Goal: Transaction & Acquisition: Subscribe to service/newsletter

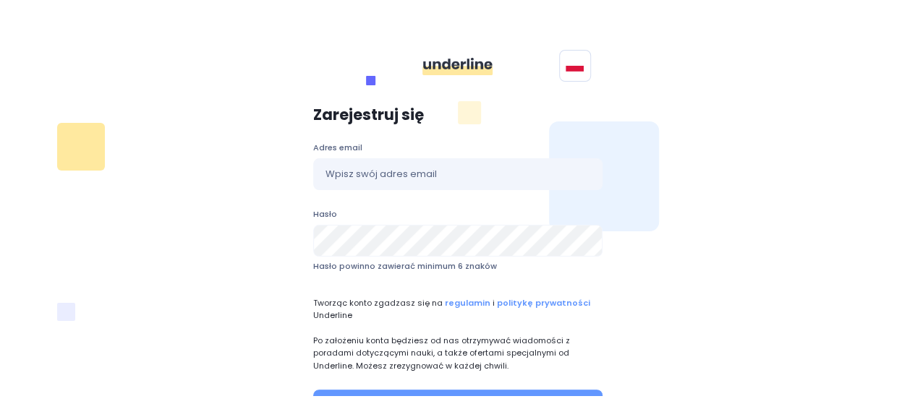
click at [344, 76] on div "Polski English" at bounding box center [458, 69] width 850 height 40
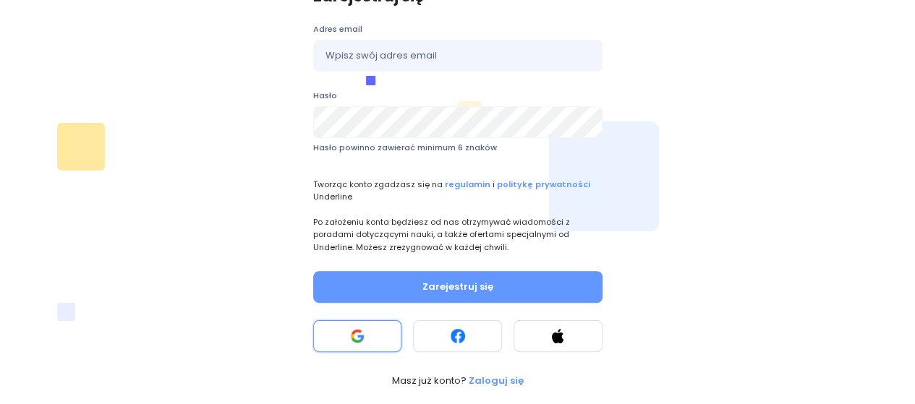
click at [375, 336] on button at bounding box center [357, 336] width 89 height 32
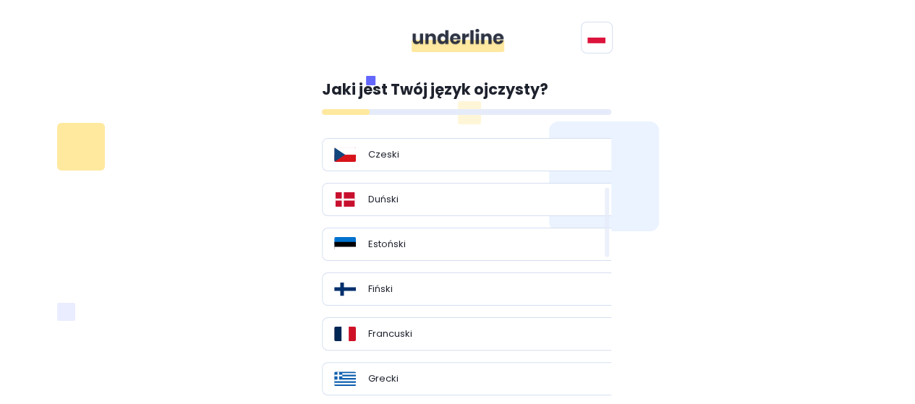
scroll to position [217, 0]
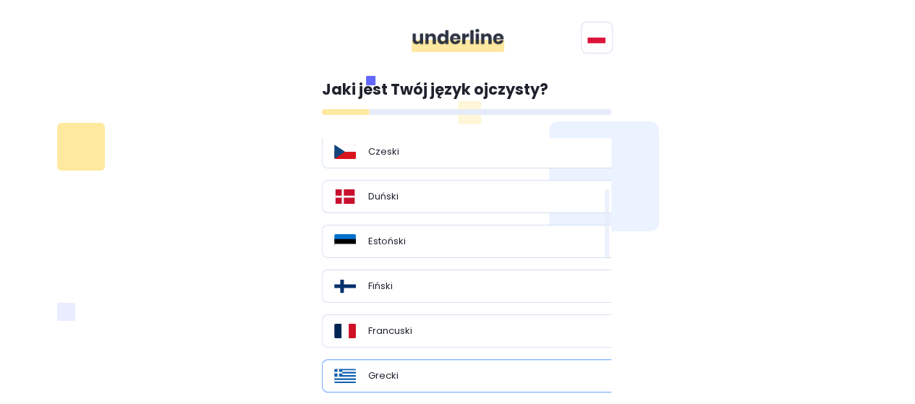
click at [402, 372] on div "Grecki" at bounding box center [472, 376] width 276 height 14
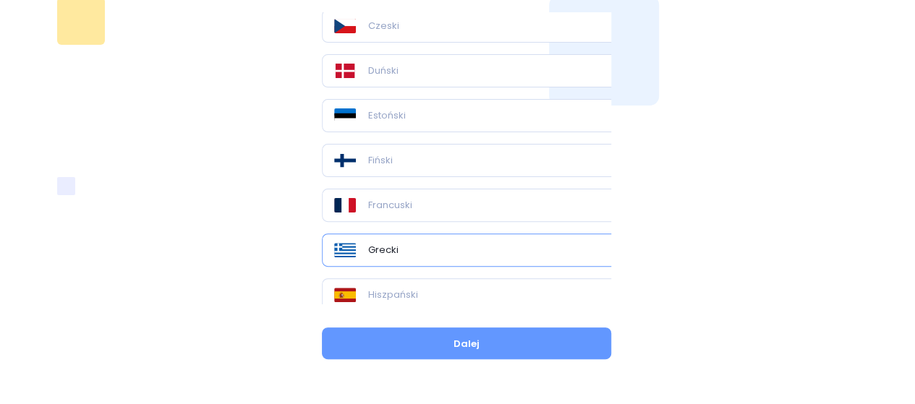
scroll to position [127, 0]
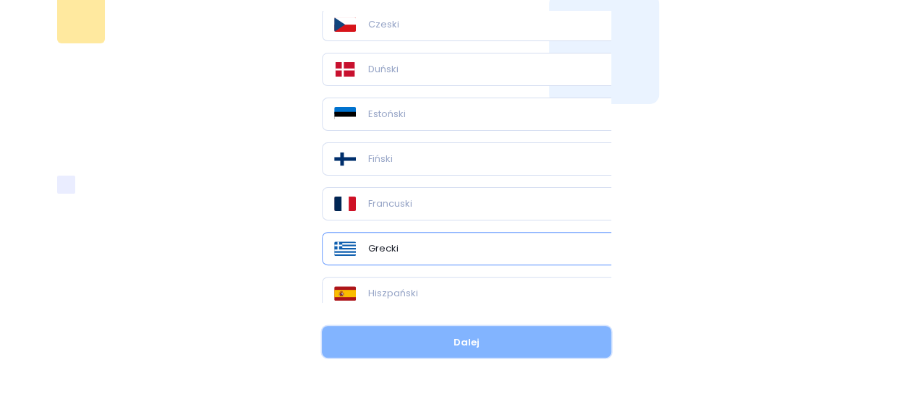
click at [494, 338] on button "Dalej" at bounding box center [466, 342] width 289 height 32
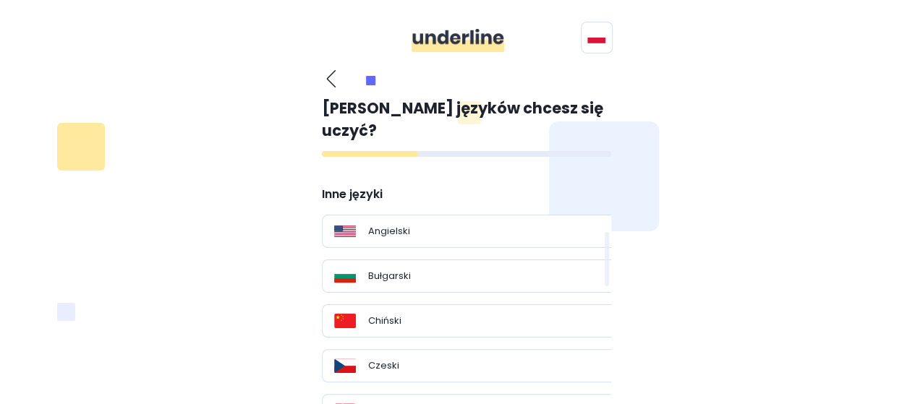
scroll to position [264, 0]
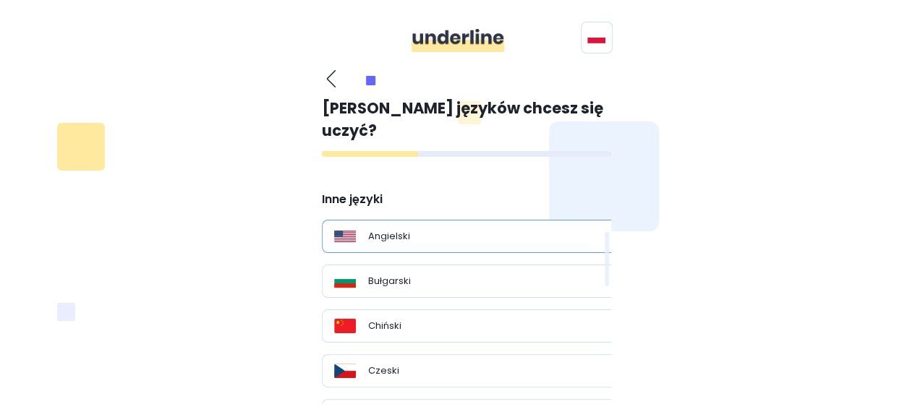
click at [424, 229] on div "Angielski" at bounding box center [472, 236] width 276 height 14
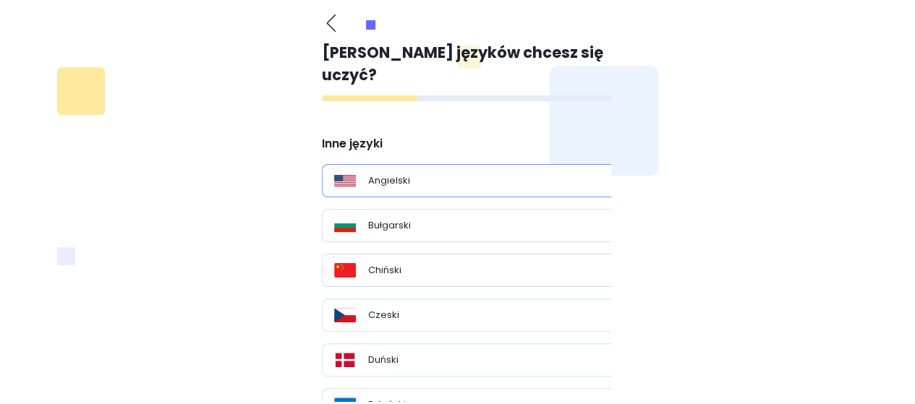
scroll to position [132, 0]
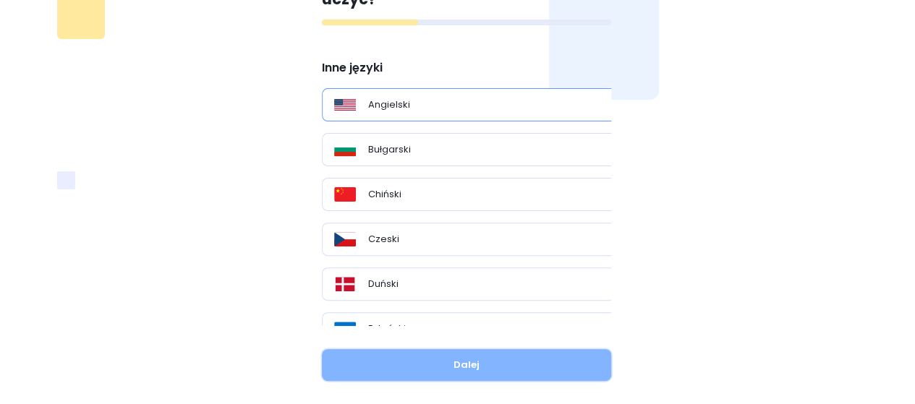
click at [479, 349] on button "Dalej" at bounding box center [466, 365] width 289 height 32
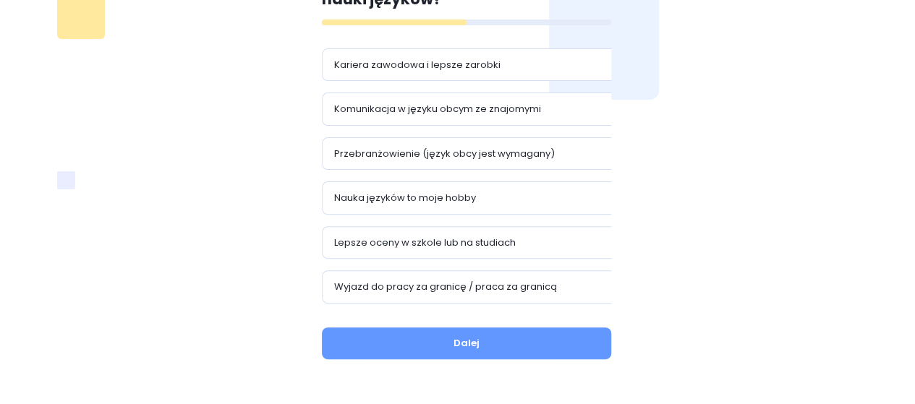
click at [522, 322] on div "Co jest Twoją główną motywacją do nauki języków? Kariera zawodowa i lepsze zaro…" at bounding box center [466, 154] width 289 height 433
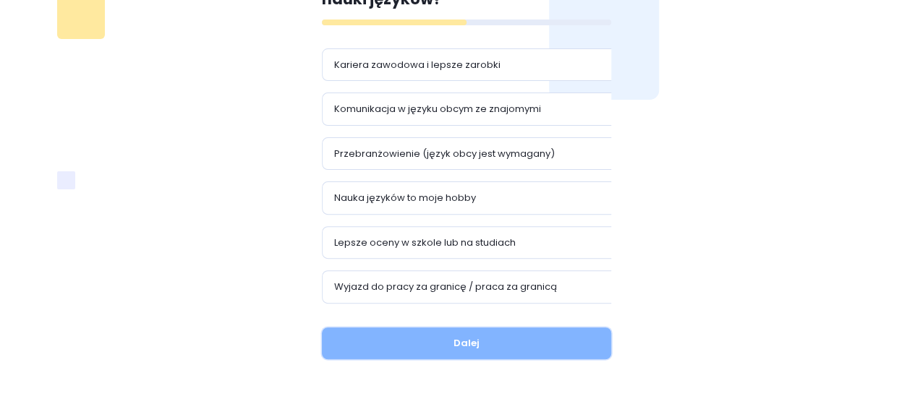
click at [510, 343] on button "Dalej" at bounding box center [466, 344] width 289 height 32
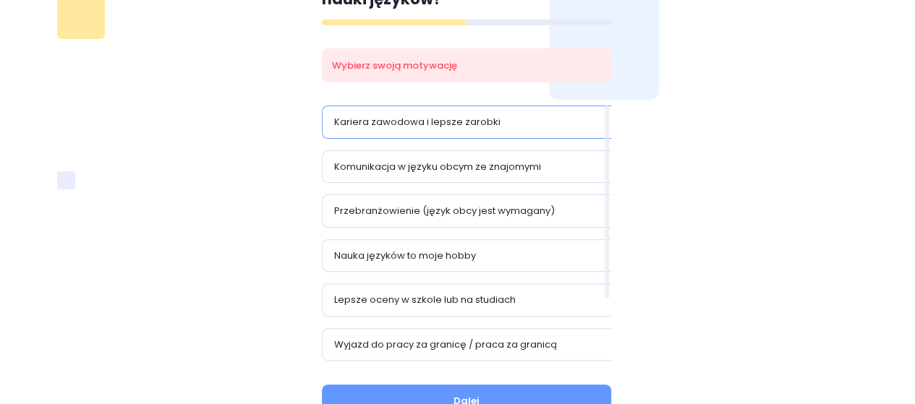
click at [427, 128] on p "Kariera zawodowa i lepsze zarobki" at bounding box center [417, 122] width 166 height 14
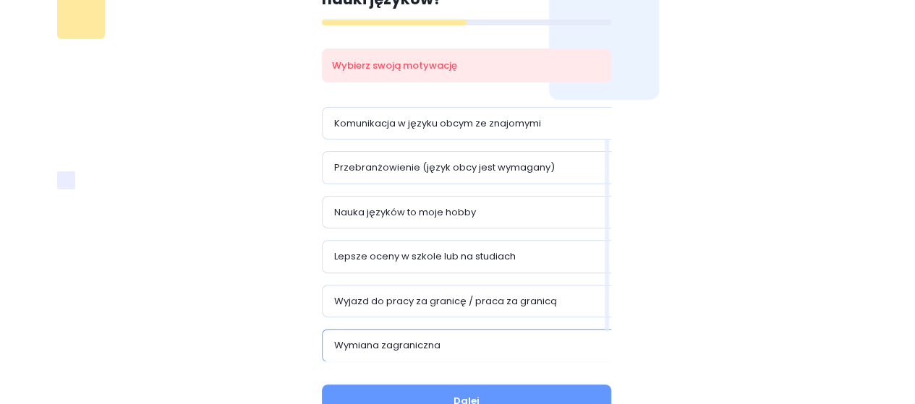
scroll to position [84, 0]
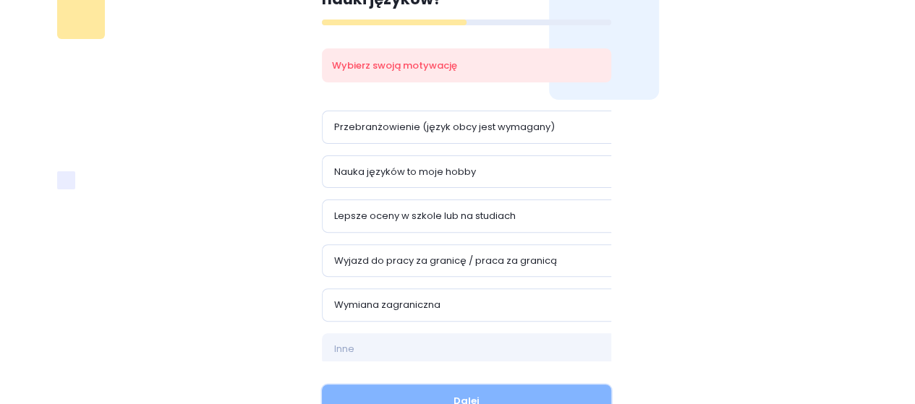
click at [468, 396] on button "Dalej" at bounding box center [466, 401] width 289 height 32
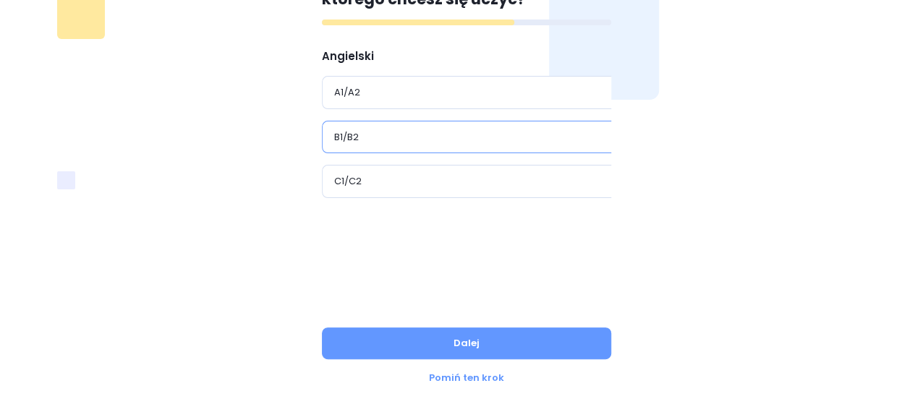
click at [406, 141] on div "B1/B2" at bounding box center [472, 137] width 276 height 14
click at [366, 181] on div "C1/C2" at bounding box center [472, 181] width 276 height 14
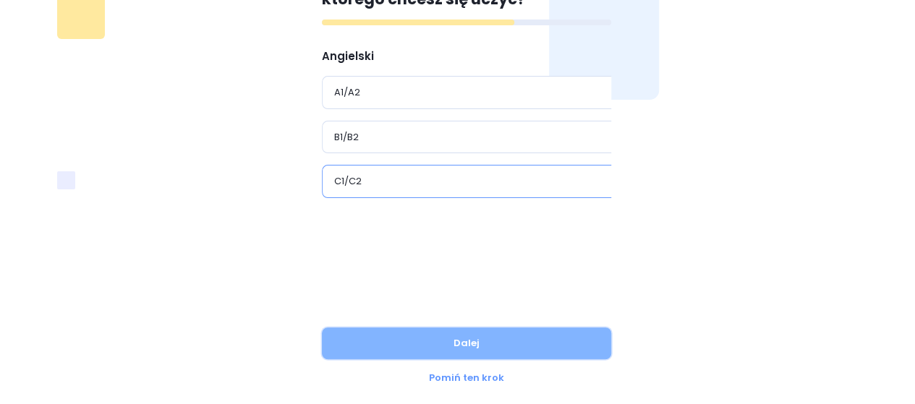
click at [419, 345] on button "Dalej" at bounding box center [466, 344] width 289 height 32
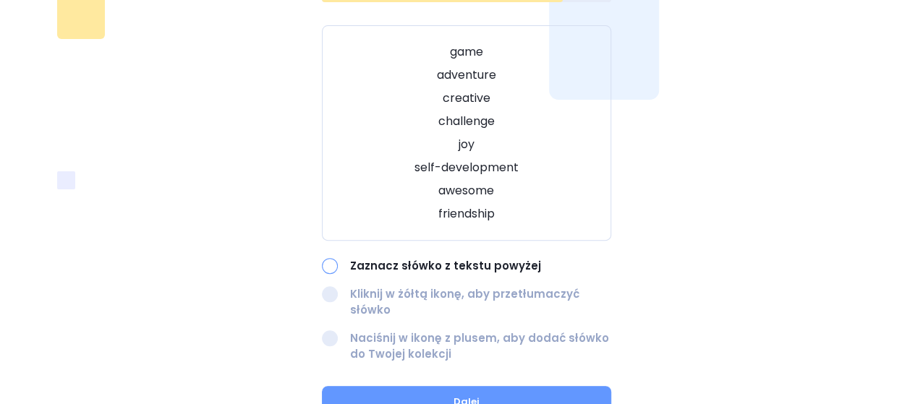
click at [396, 263] on p "Zaznacz słówko z tekstu powyżej" at bounding box center [480, 266] width 261 height 17
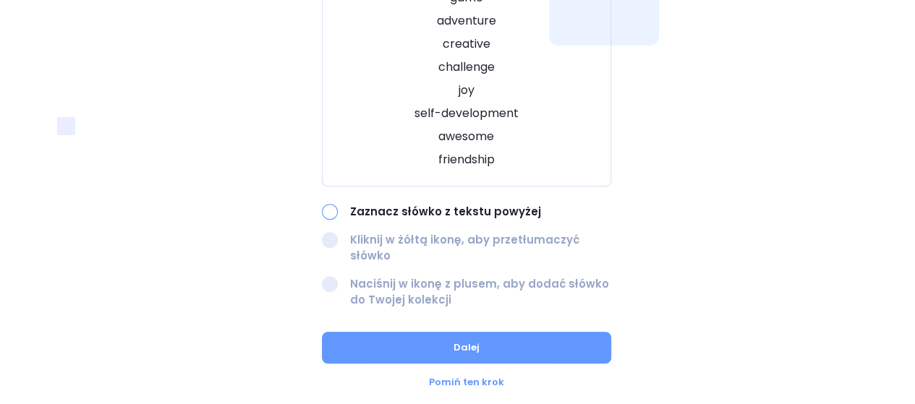
scroll to position [188, 0]
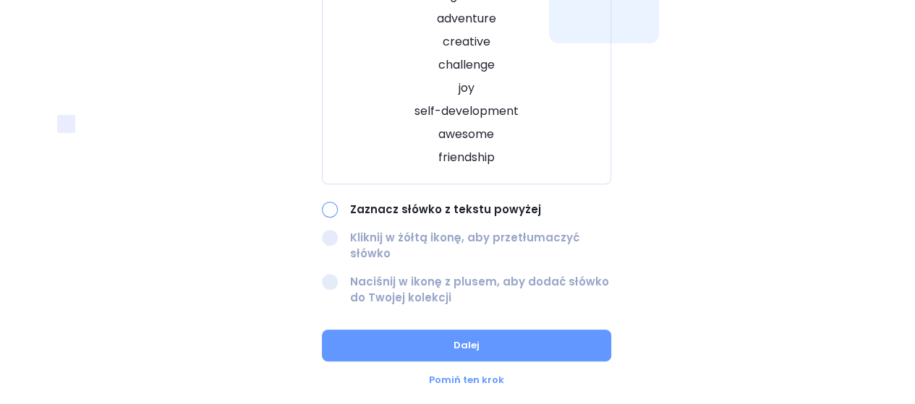
click at [327, 211] on div at bounding box center [330, 210] width 16 height 16
click at [330, 236] on div at bounding box center [330, 238] width 16 height 16
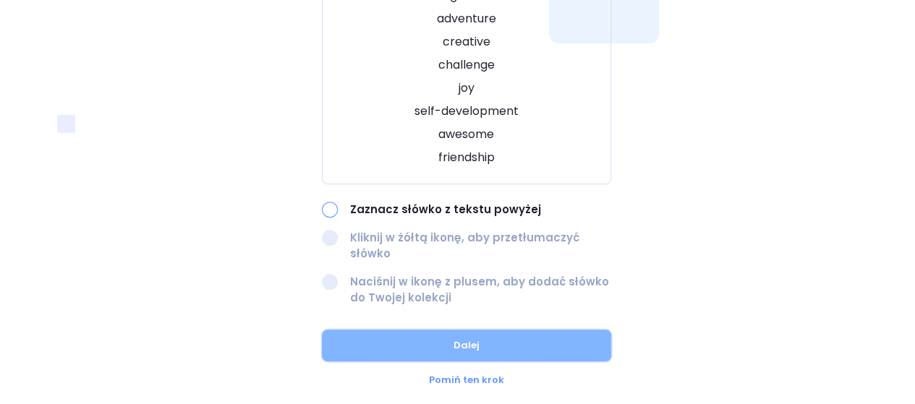
click at [412, 330] on button "Dalej" at bounding box center [466, 346] width 289 height 32
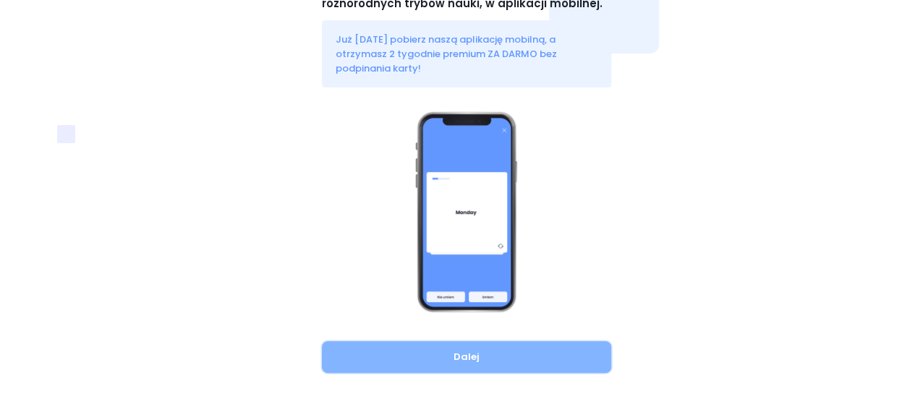
click at [445, 341] on button "Dalej" at bounding box center [466, 357] width 289 height 32
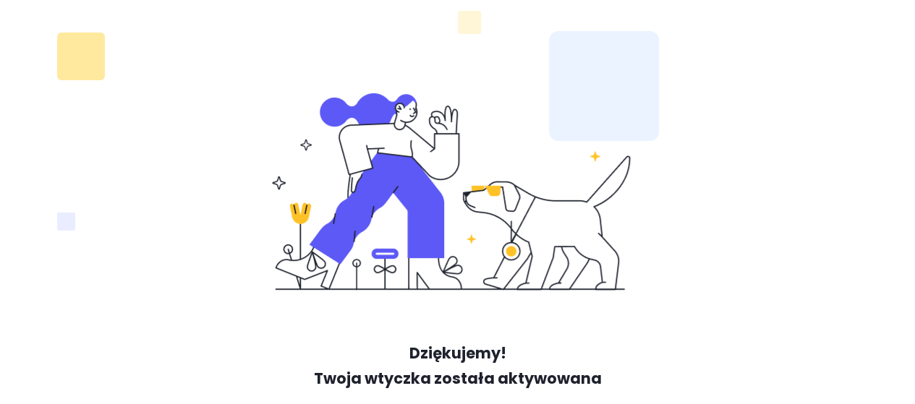
scroll to position [166, 0]
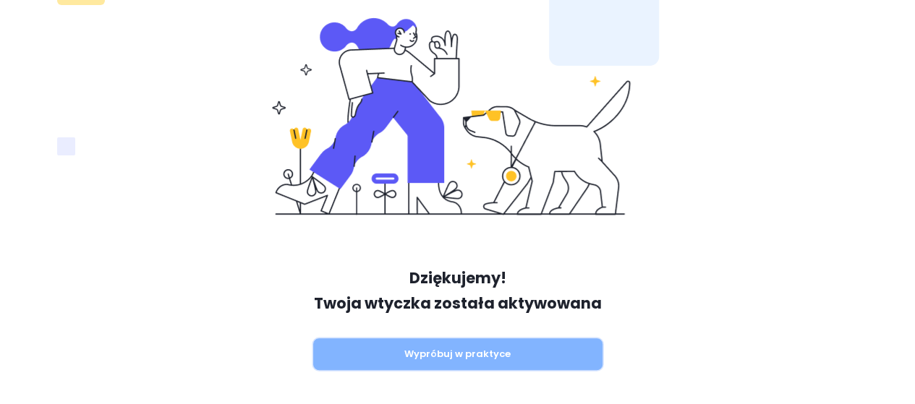
click at [445, 355] on button "Wypróbuj w praktyce" at bounding box center [457, 354] width 289 height 32
